Goal: Task Accomplishment & Management: Use online tool/utility

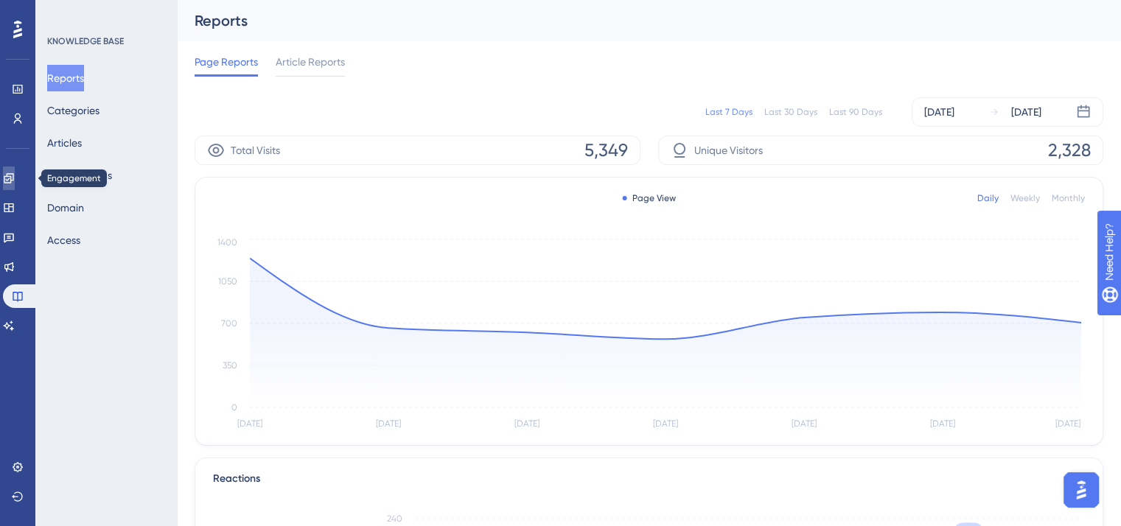
click at [13, 176] on icon at bounding box center [9, 178] width 10 height 10
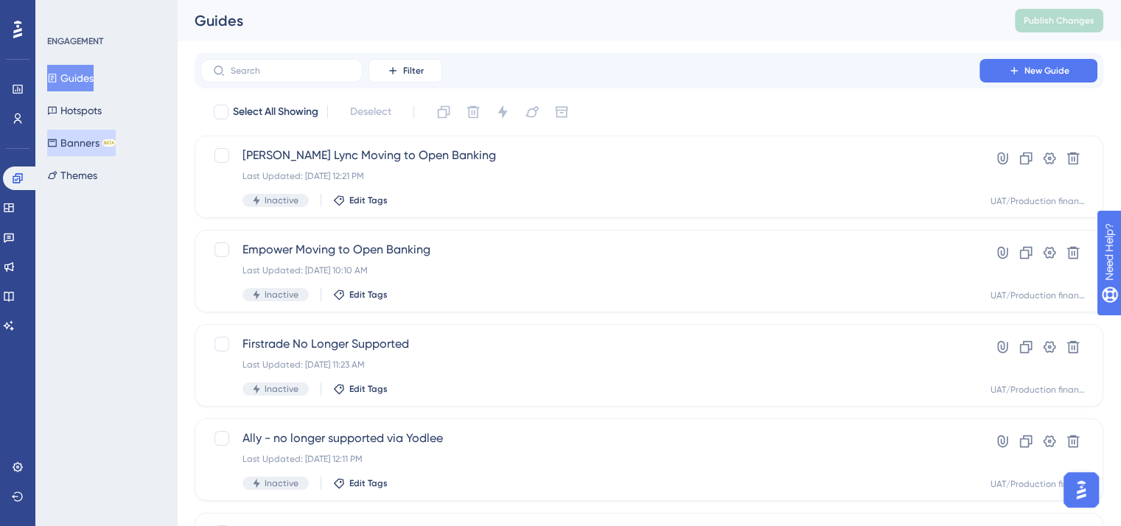
click at [86, 143] on button "Banners BETA" at bounding box center [81, 143] width 69 height 27
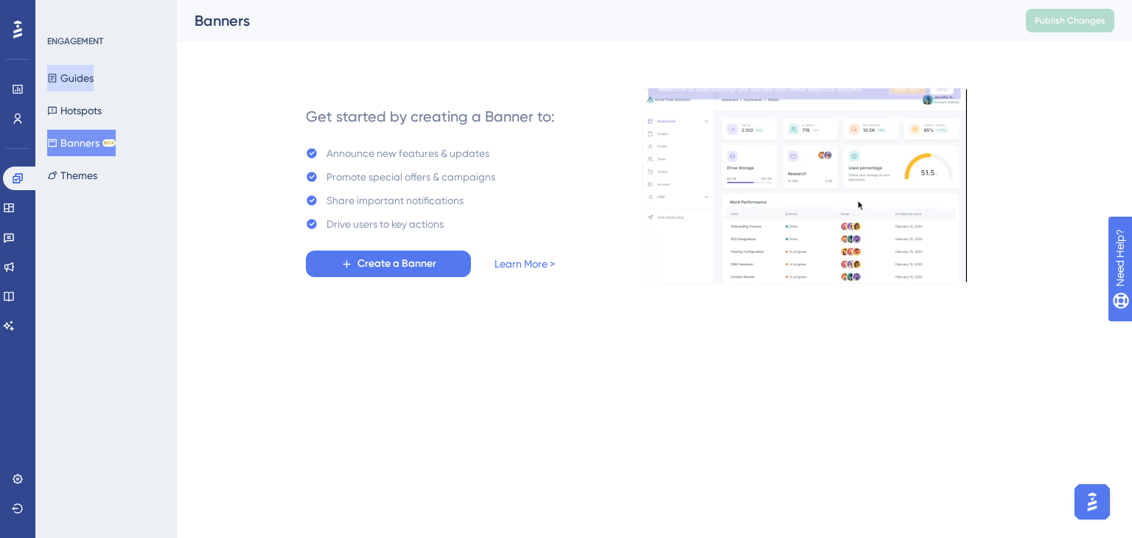
click at [76, 77] on button "Guides" at bounding box center [70, 78] width 46 height 27
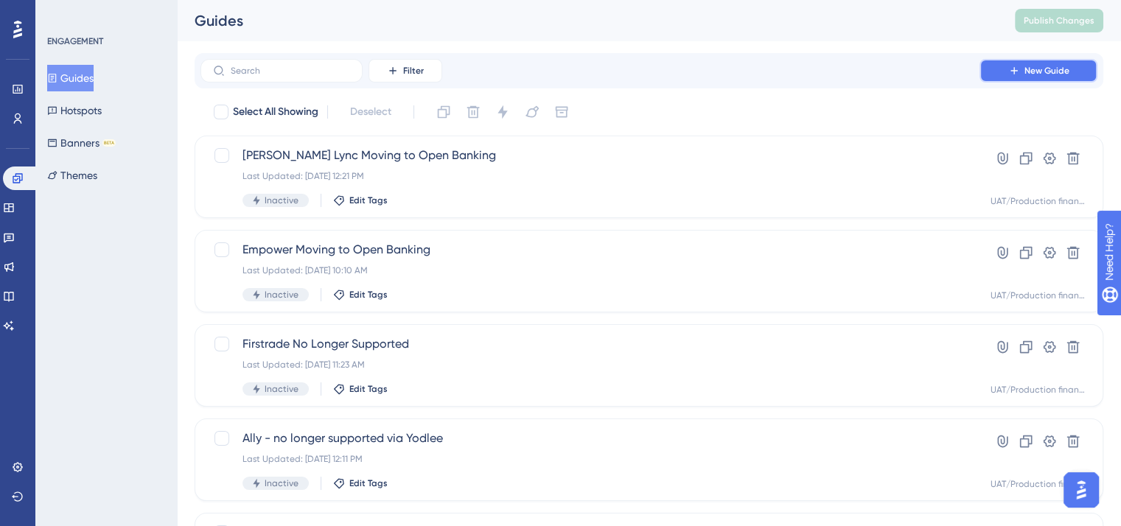
click at [1031, 72] on span "New Guide" at bounding box center [1046, 71] width 45 height 12
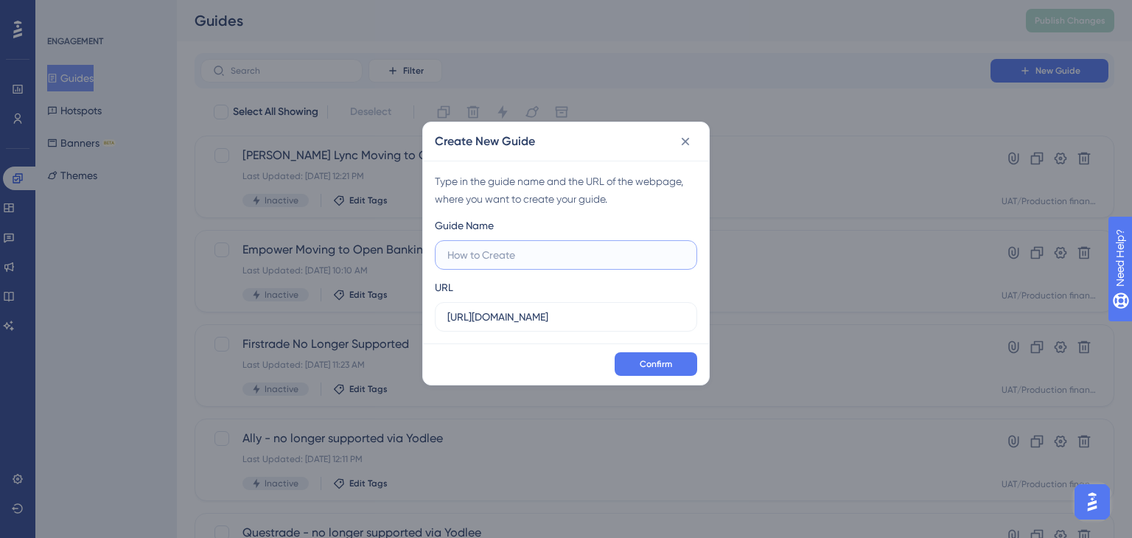
click at [494, 255] on input "text" at bounding box center [565, 255] width 237 height 16
type input "Super AI Portfolio Access"
click at [651, 365] on span "Confirm" at bounding box center [655, 364] width 32 height 12
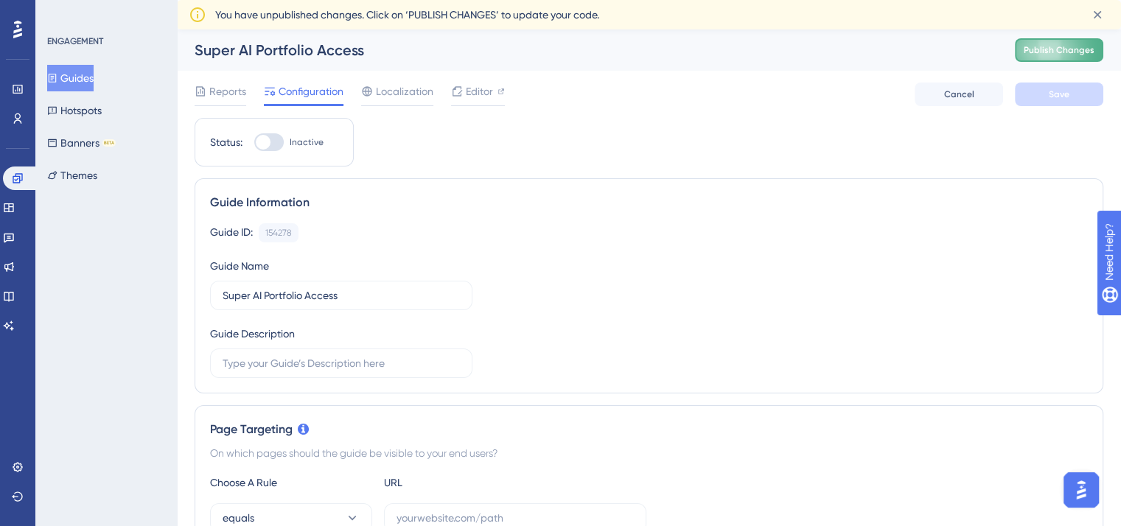
click at [1053, 50] on button "Publish Changes" at bounding box center [1058, 50] width 88 height 24
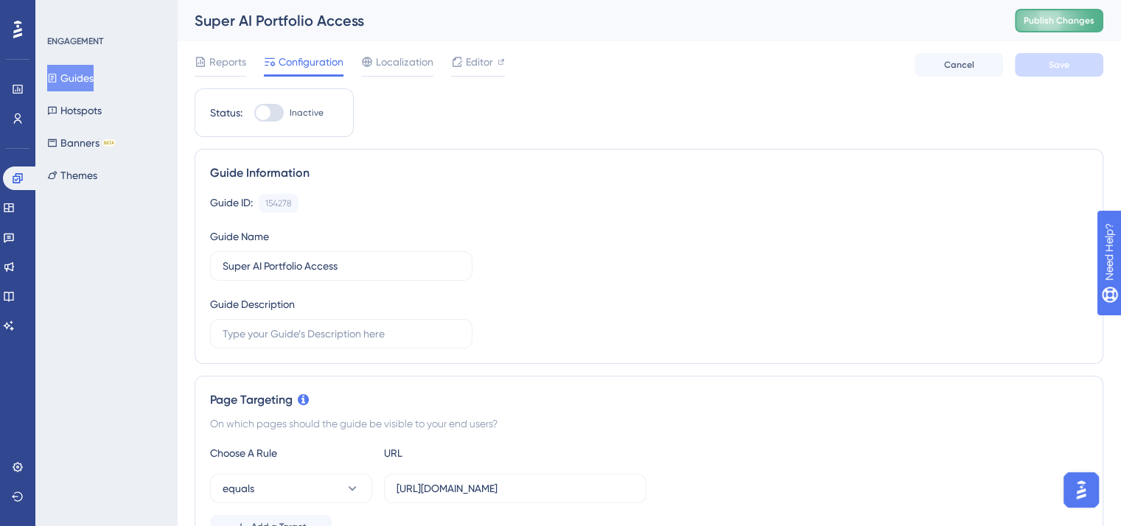
click at [1053, 21] on span "Publish Changes" at bounding box center [1058, 21] width 71 height 12
click at [1076, 17] on span "Publish Changes" at bounding box center [1058, 21] width 71 height 12
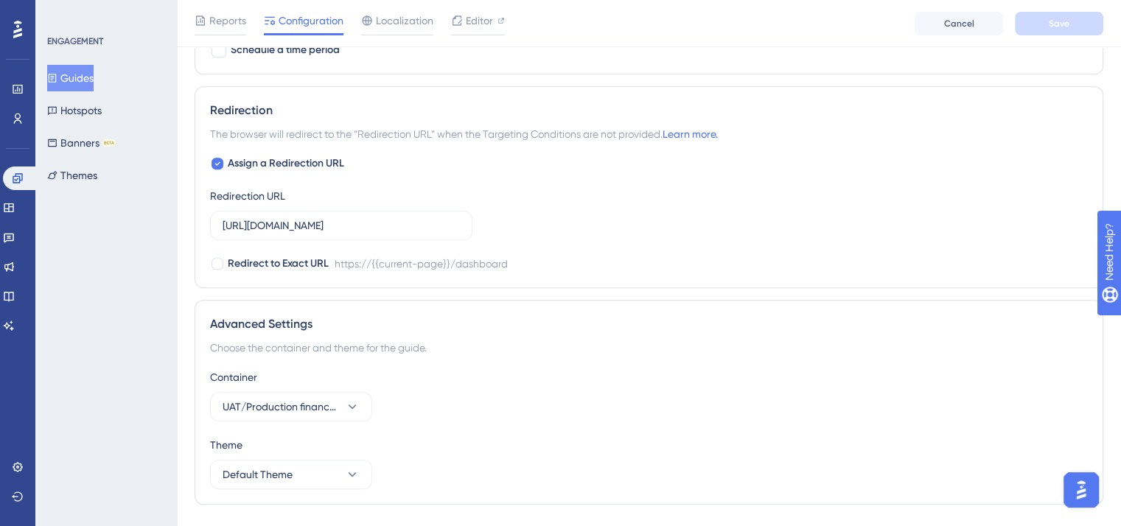
scroll to position [1031, 0]
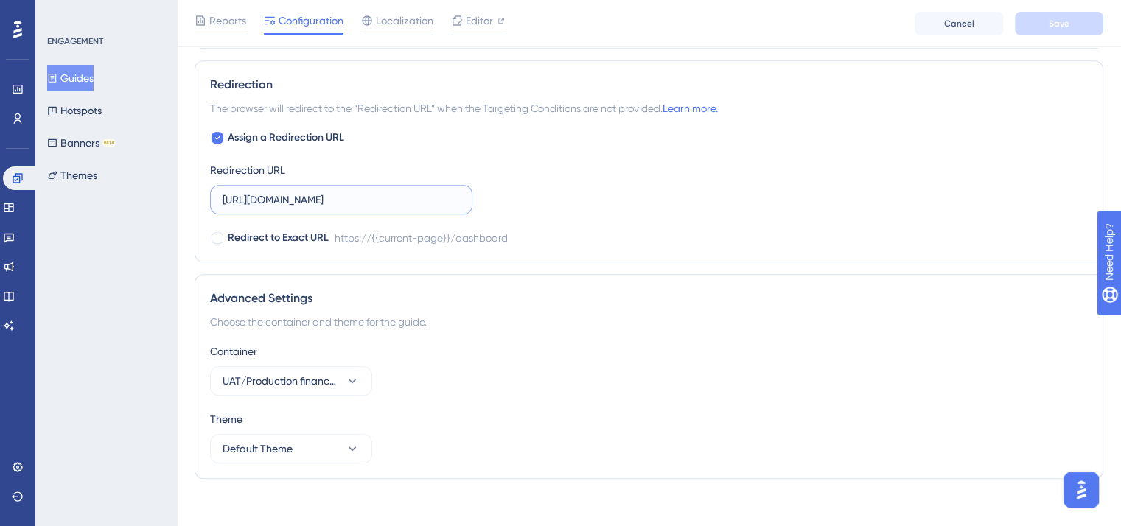
click at [278, 193] on input "[URL][DOMAIN_NAME]" at bounding box center [340, 200] width 237 height 16
click at [218, 136] on icon at bounding box center [217, 138] width 5 height 4
checkbox input "false"
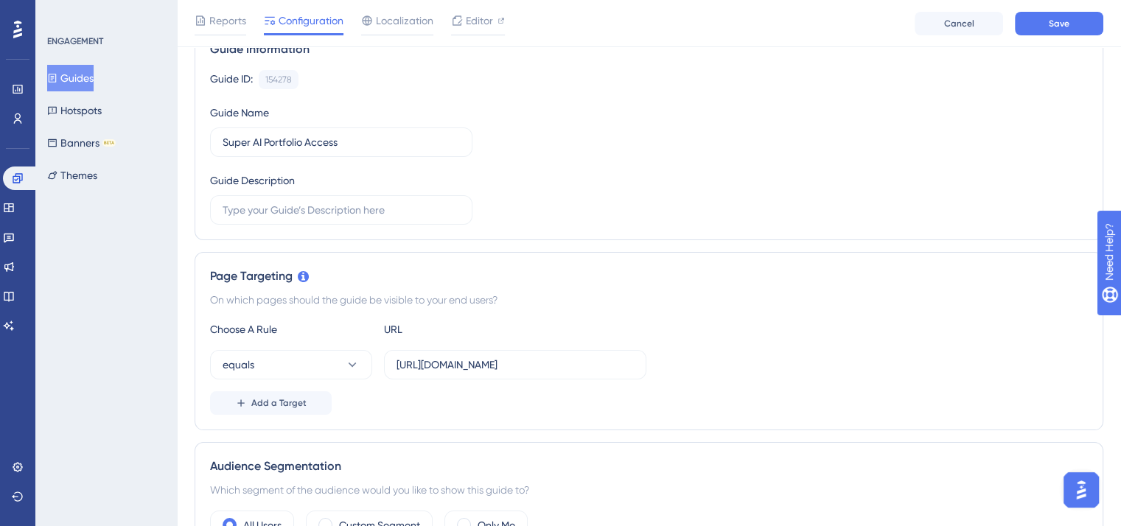
scroll to position [0, 0]
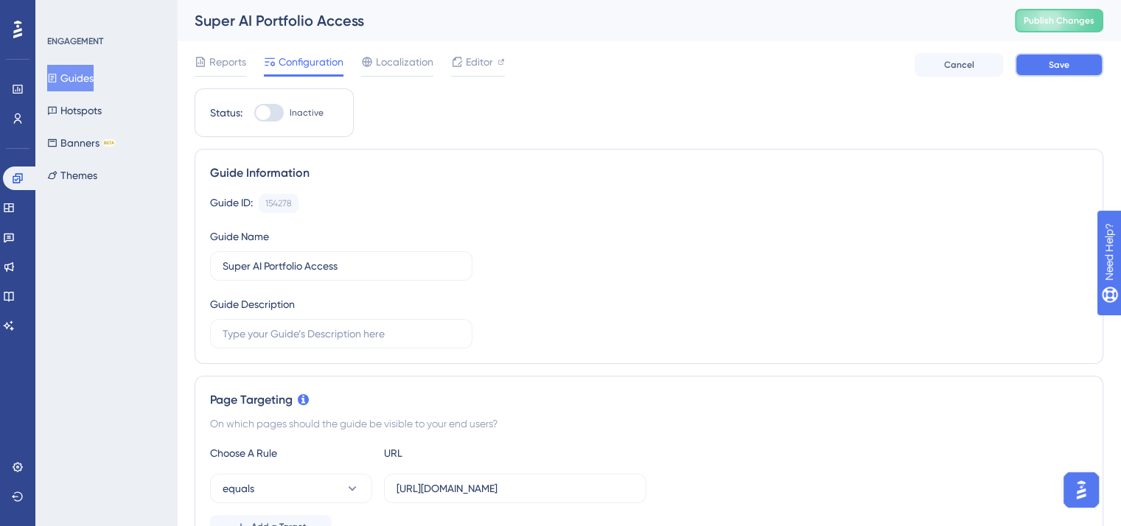
click at [1046, 62] on button "Save" at bounding box center [1058, 65] width 88 height 24
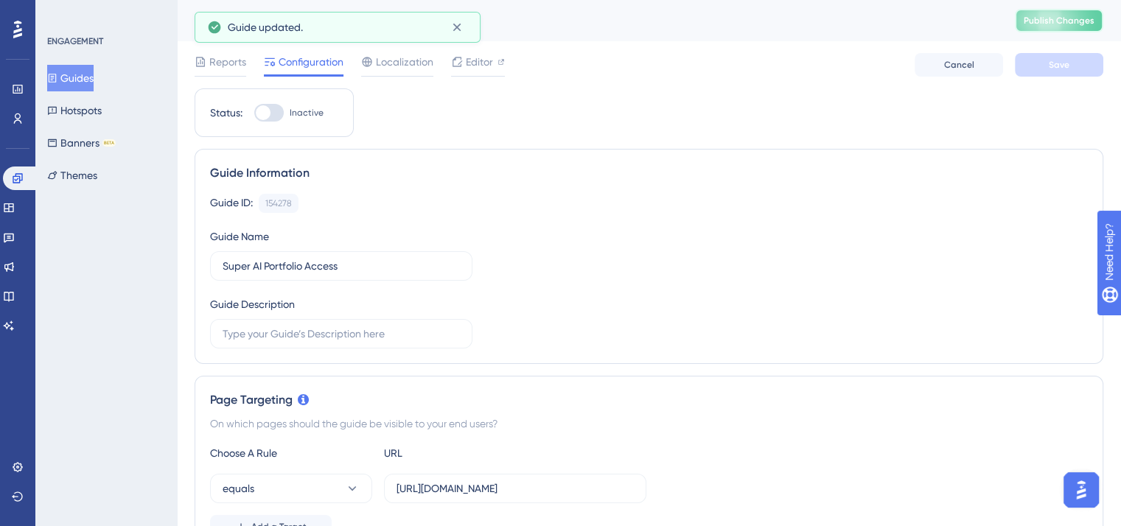
click at [1084, 21] on button "Publish Changes" at bounding box center [1058, 21] width 88 height 24
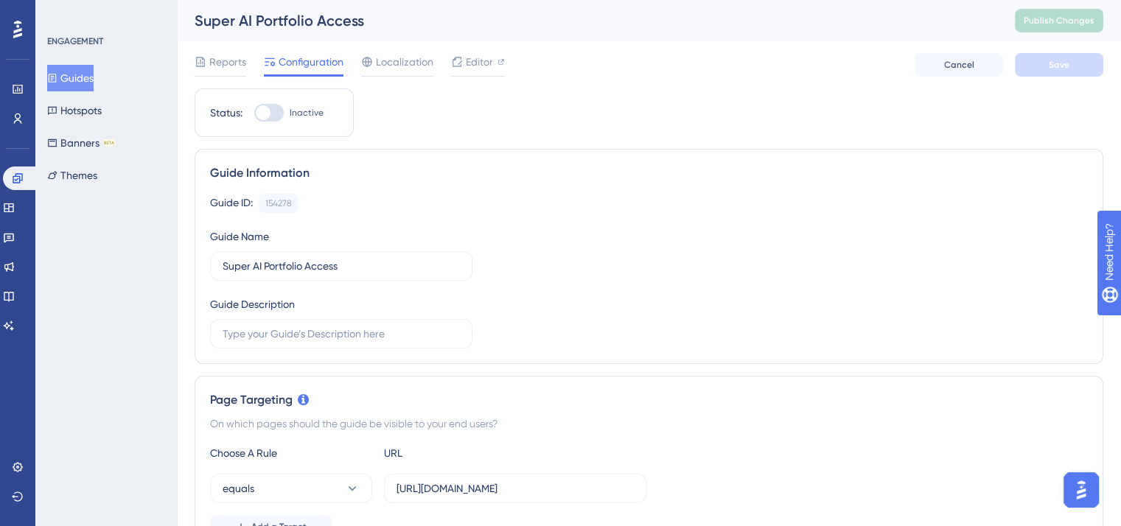
click at [278, 116] on div at bounding box center [268, 113] width 29 height 18
click at [254, 113] on input "Inactive" at bounding box center [253, 113] width 1 height 1
checkbox input "true"
click at [1052, 68] on span "Save" at bounding box center [1058, 65] width 21 height 12
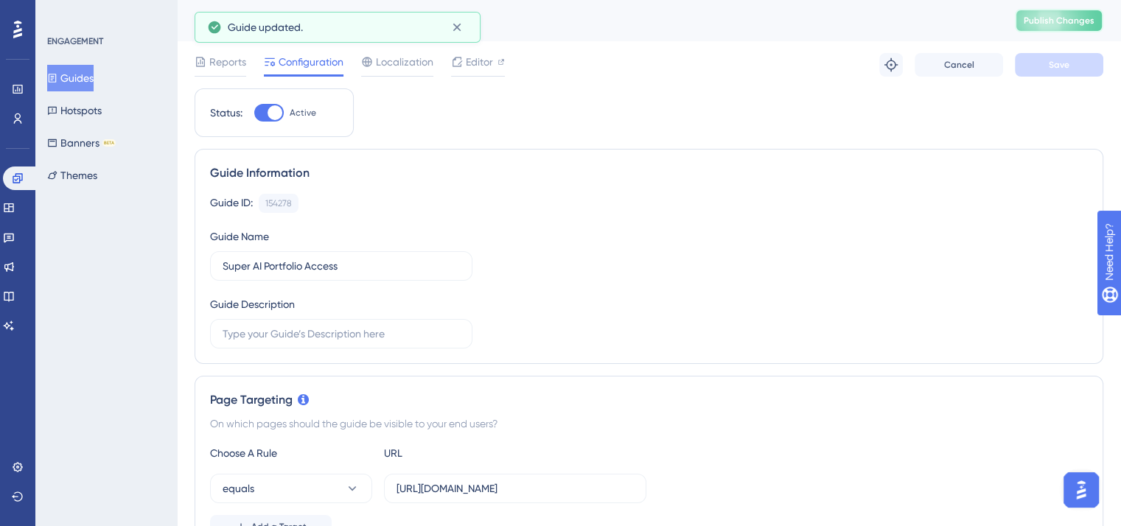
click at [1070, 21] on span "Publish Changes" at bounding box center [1058, 21] width 71 height 12
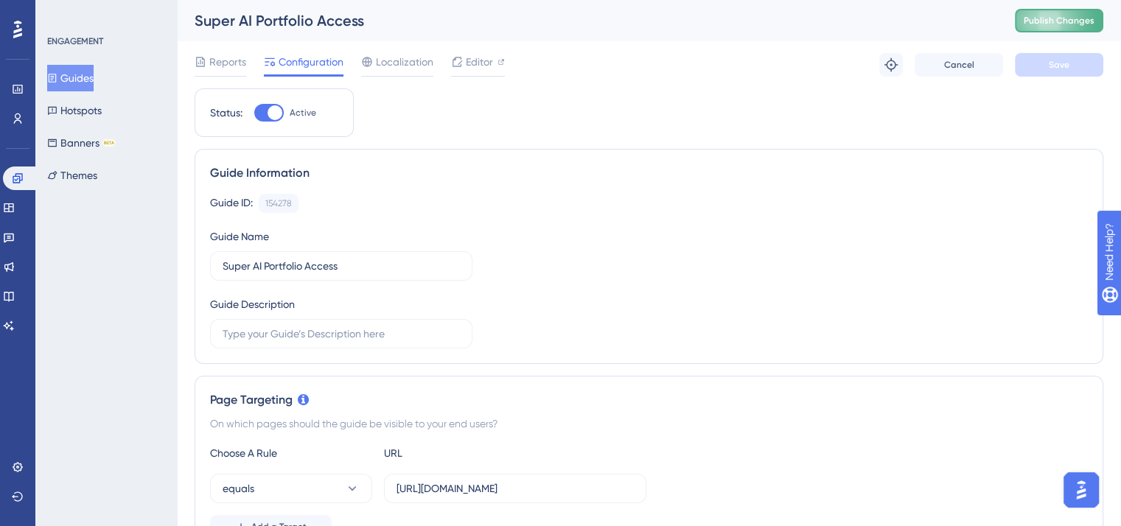
click at [1087, 21] on span "Publish Changes" at bounding box center [1058, 21] width 71 height 12
